Goal: Check status: Check status

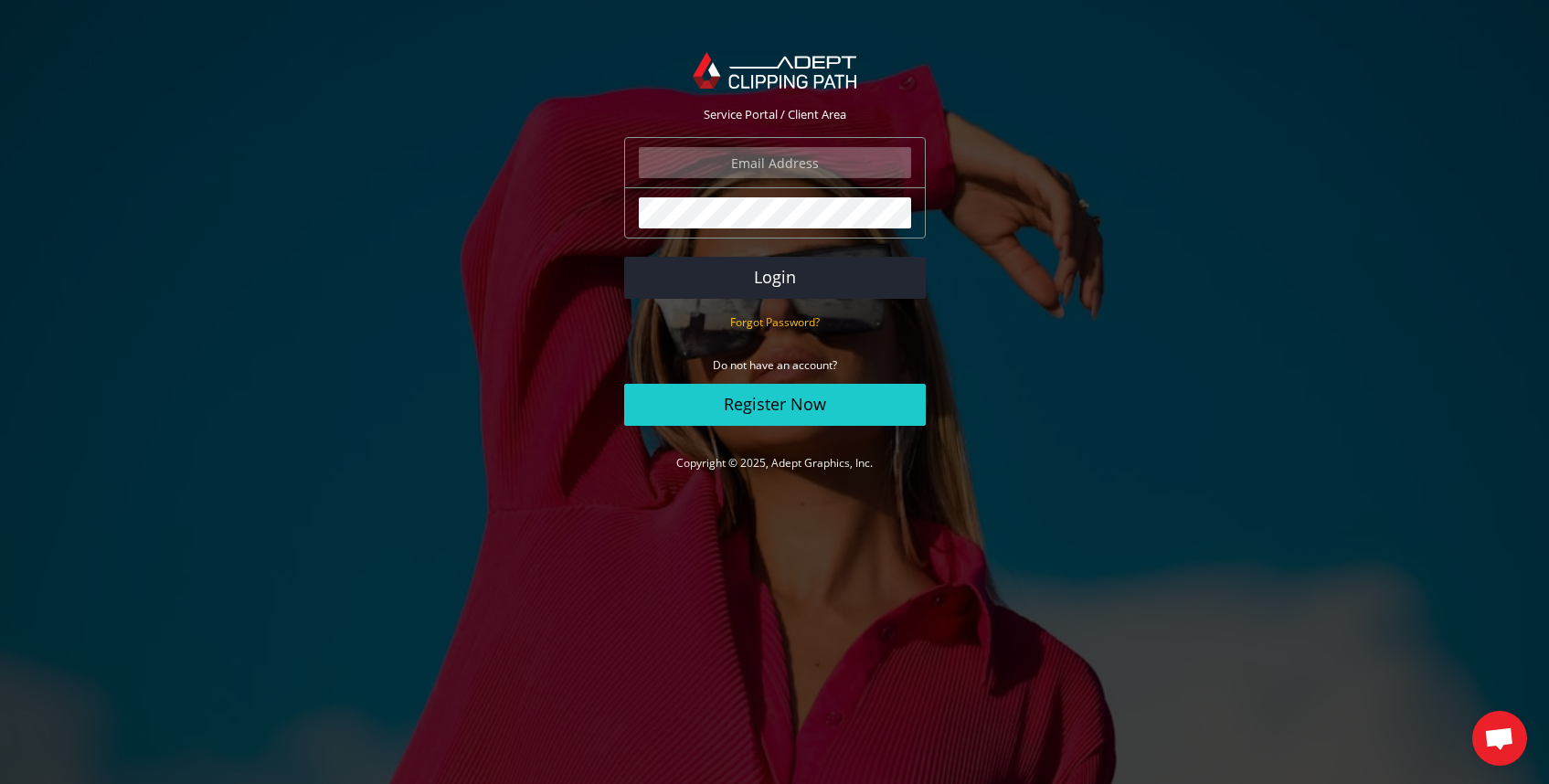
click at [875, 156] on input "email" at bounding box center [774, 163] width 272 height 31
type input "gadisierra@gmail.com"
click at [624, 257] on button "Login" at bounding box center [774, 278] width 302 height 42
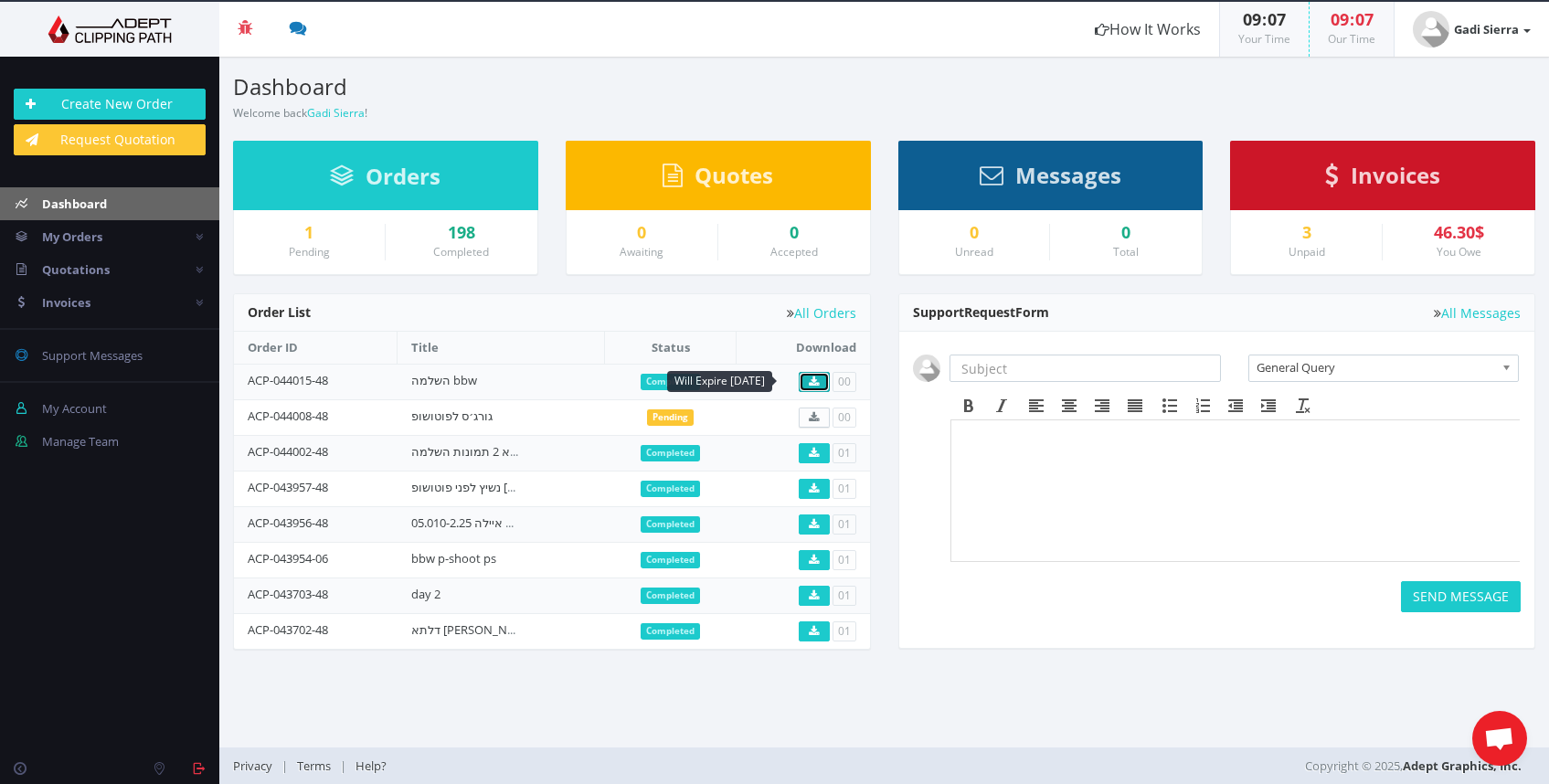
click at [811, 381] on icon at bounding box center [814, 381] width 10 height 11
click at [445, 377] on link "השלמה bbw" at bounding box center [444, 380] width 66 height 16
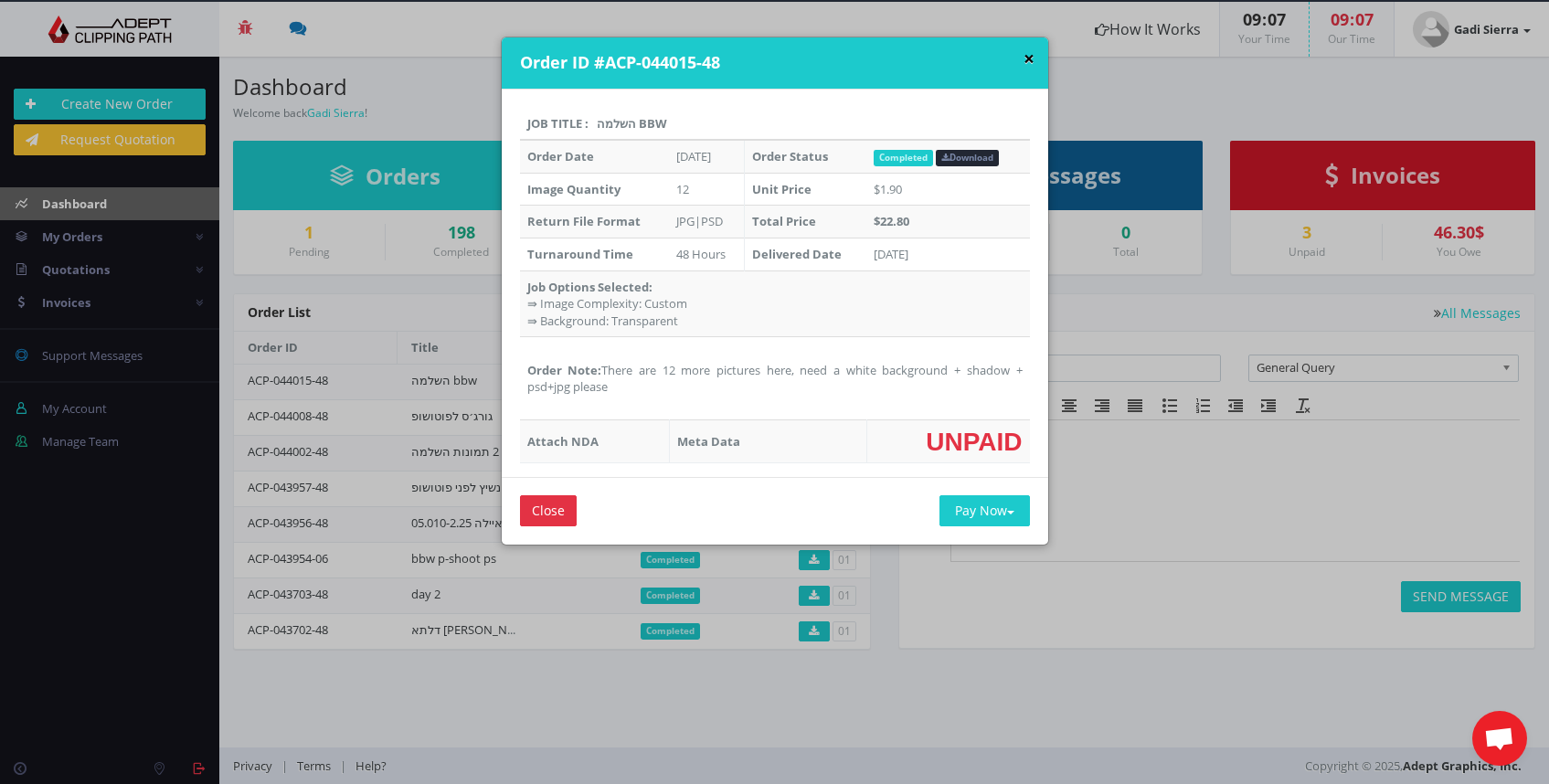
click at [1024, 63] on button "×" at bounding box center [1028, 59] width 11 height 19
